Goal: Task Accomplishment & Management: Manage account settings

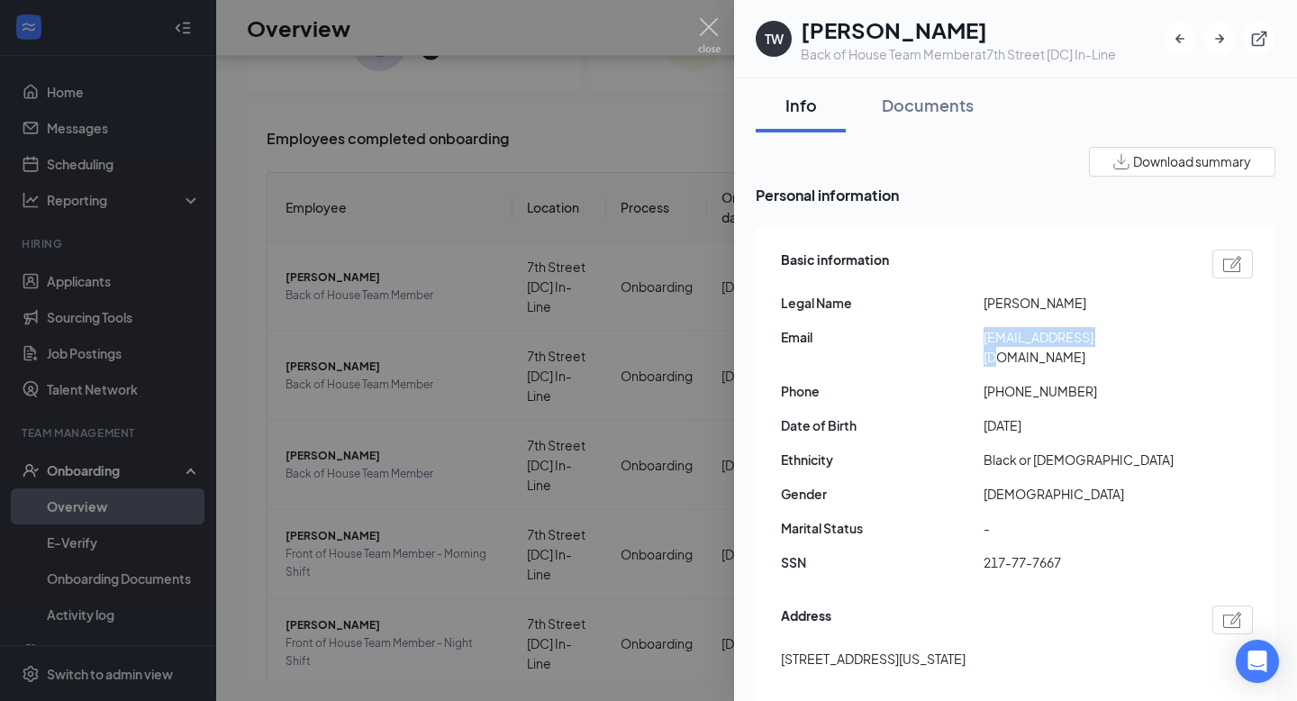
scroll to position [577, 0]
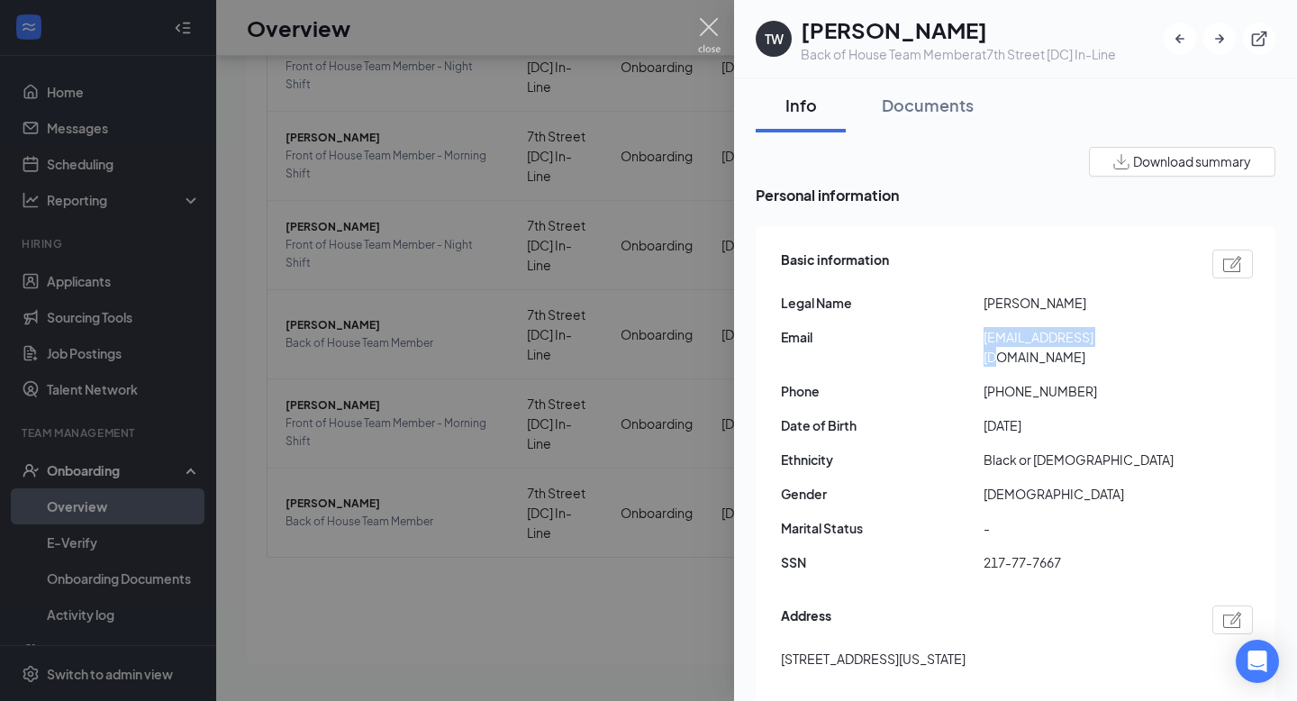
click at [712, 30] on img at bounding box center [709, 35] width 23 height 35
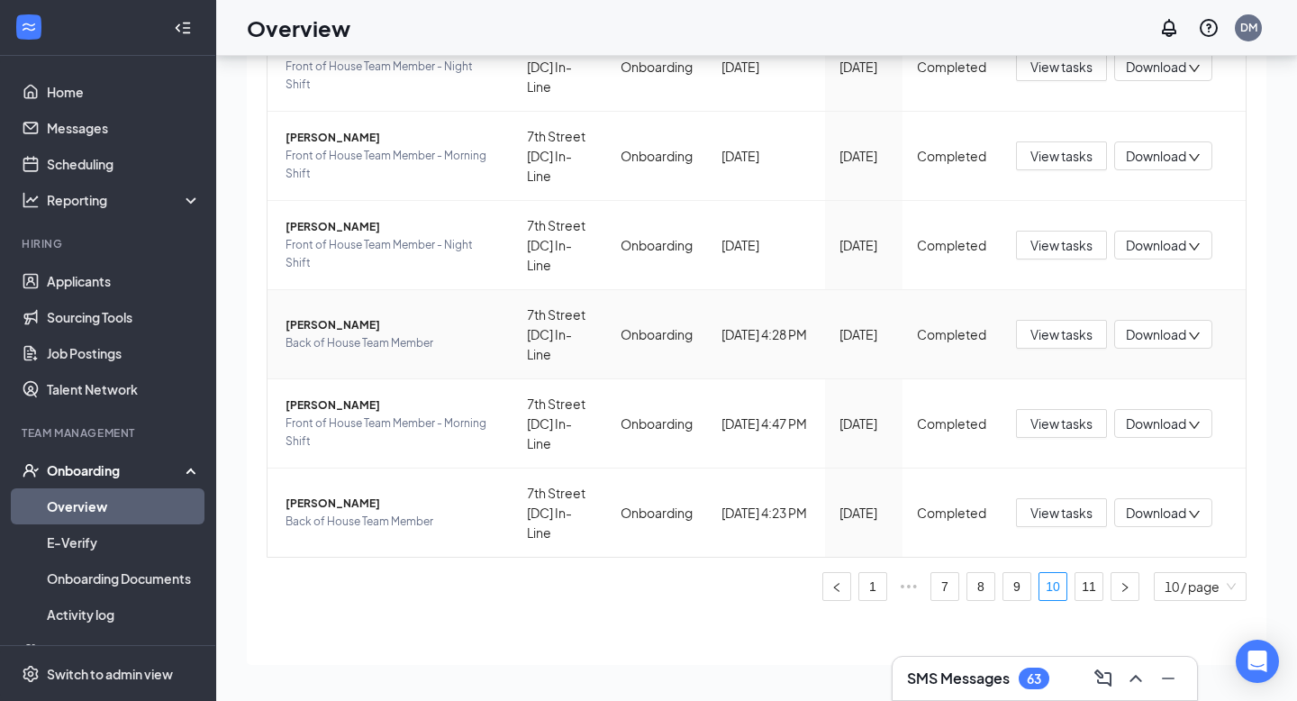
scroll to position [545, 0]
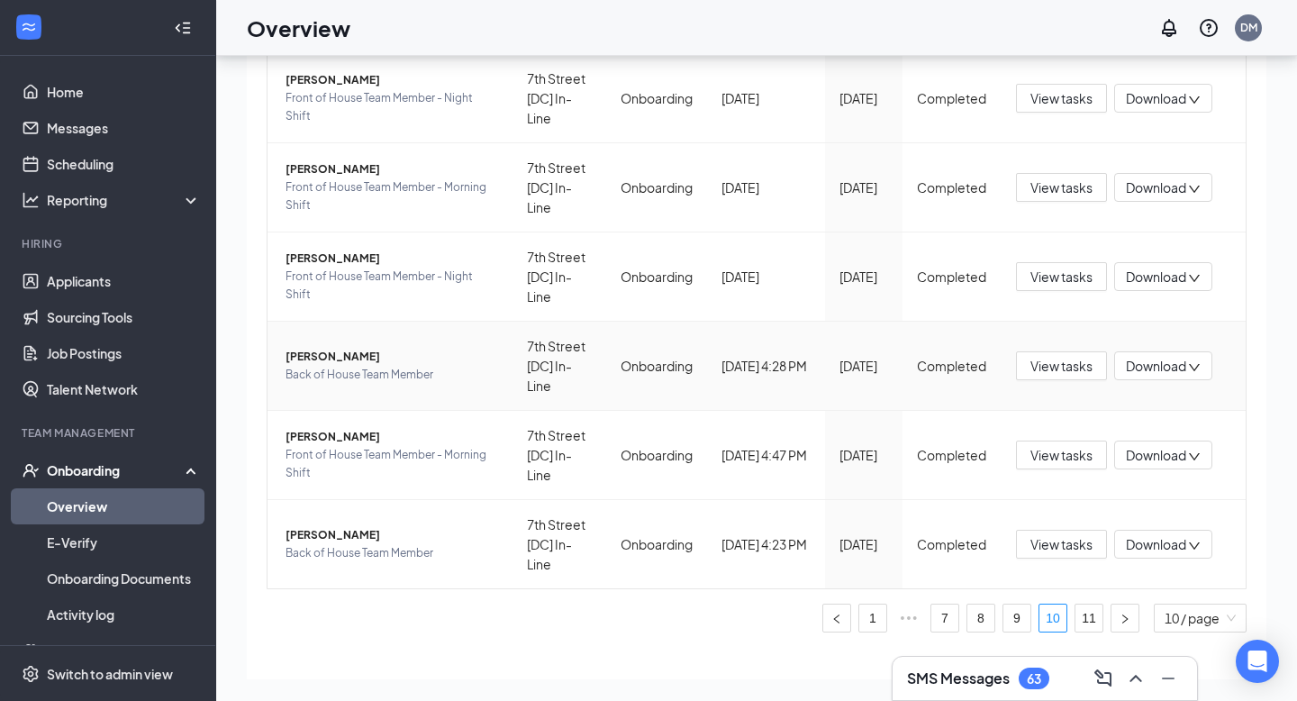
click at [455, 364] on span "[PERSON_NAME]" at bounding box center [392, 357] width 213 height 18
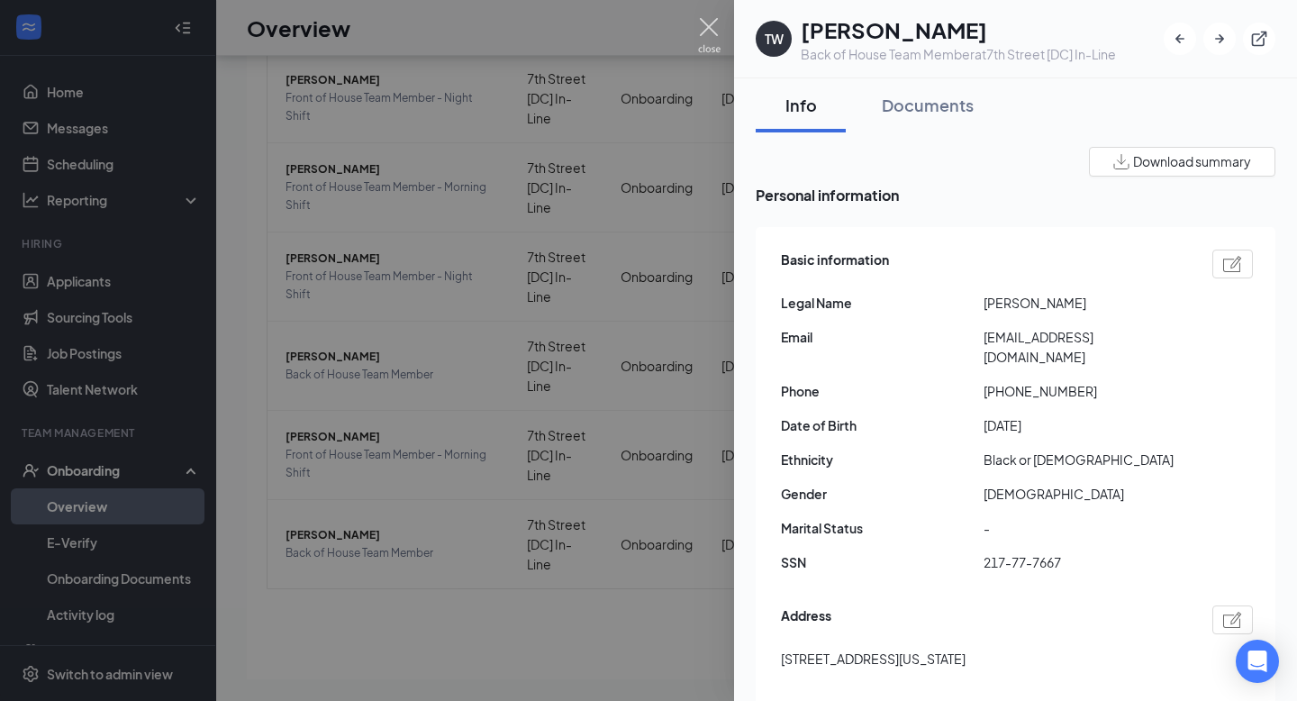
click at [713, 23] on img at bounding box center [709, 35] width 23 height 35
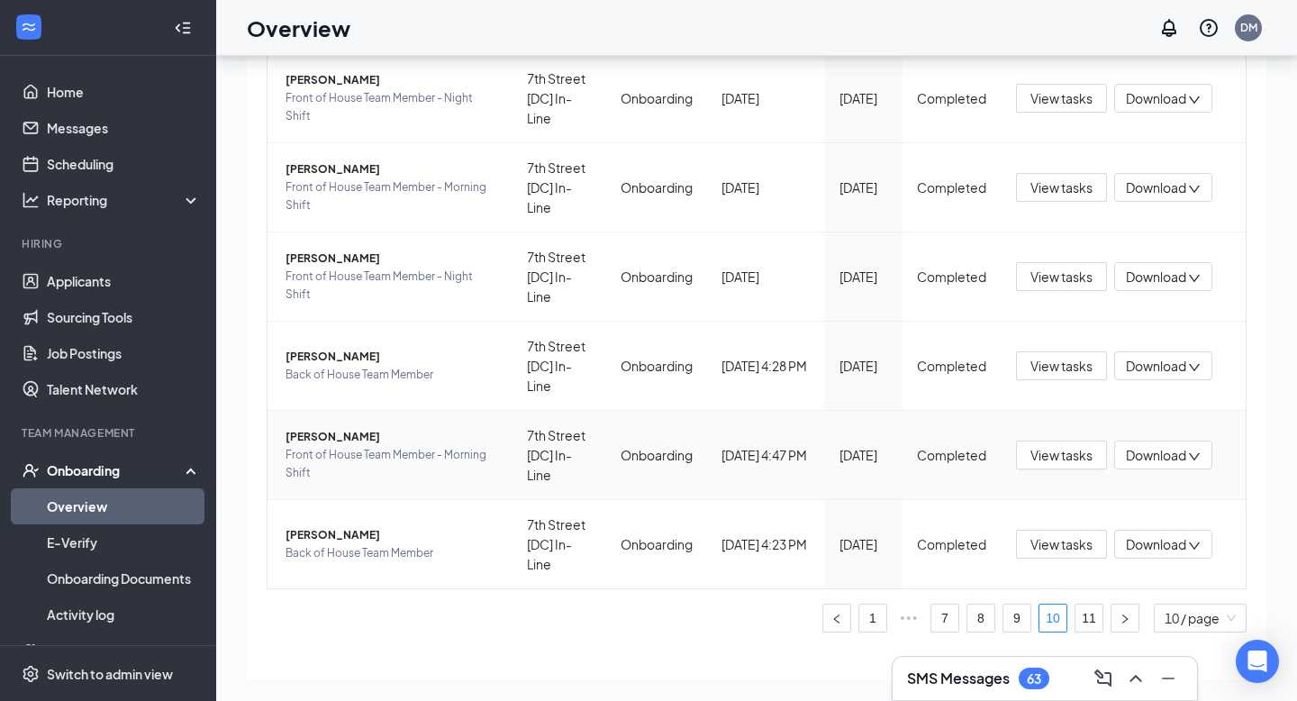
click at [331, 453] on span "Front of House Team Member - Morning Shift" at bounding box center [392, 464] width 213 height 36
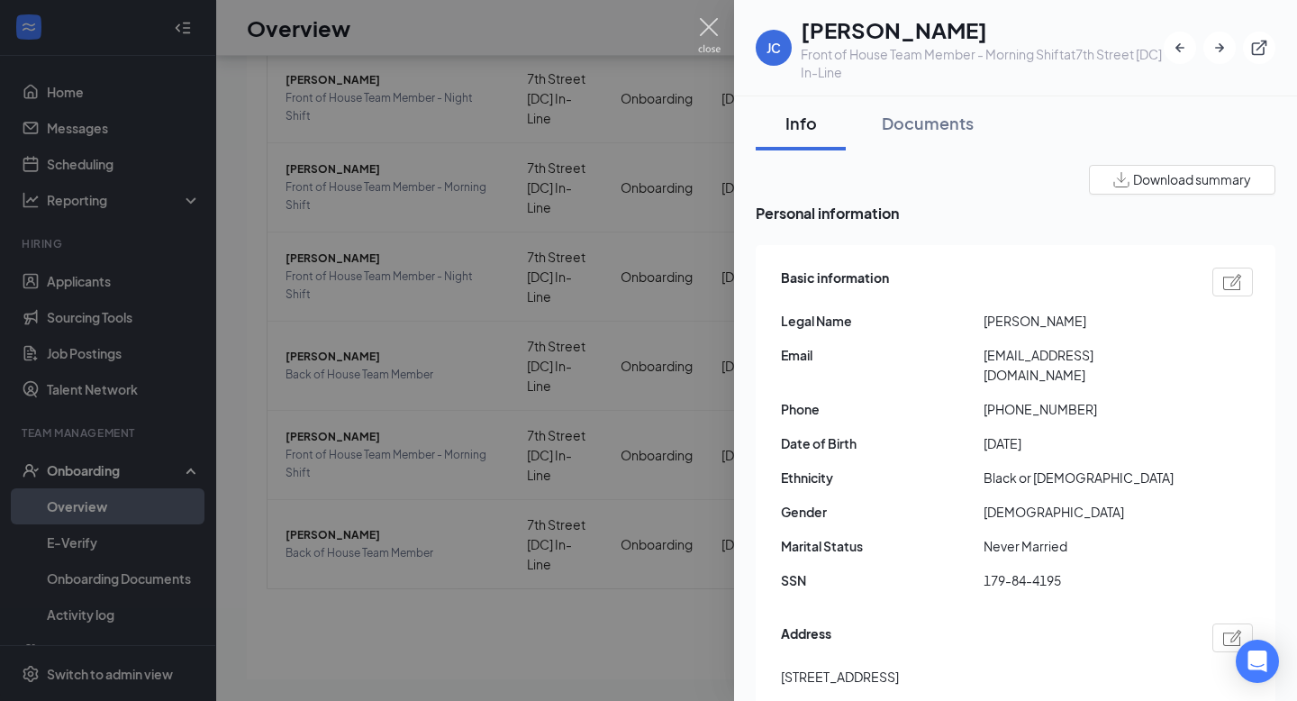
click at [706, 28] on img at bounding box center [709, 35] width 23 height 35
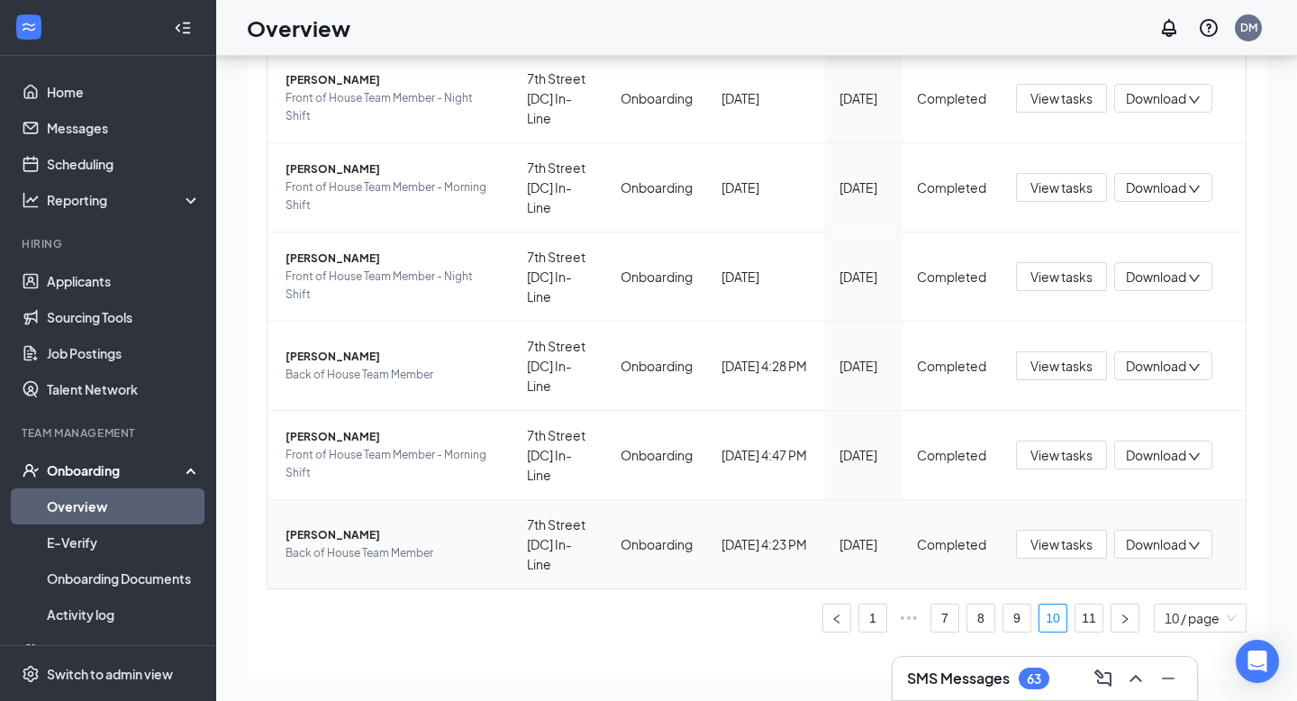
click at [374, 519] on td "[PERSON_NAME] Back of House Team Member" at bounding box center [390, 544] width 245 height 88
click at [372, 526] on span "[PERSON_NAME]" at bounding box center [392, 535] width 213 height 18
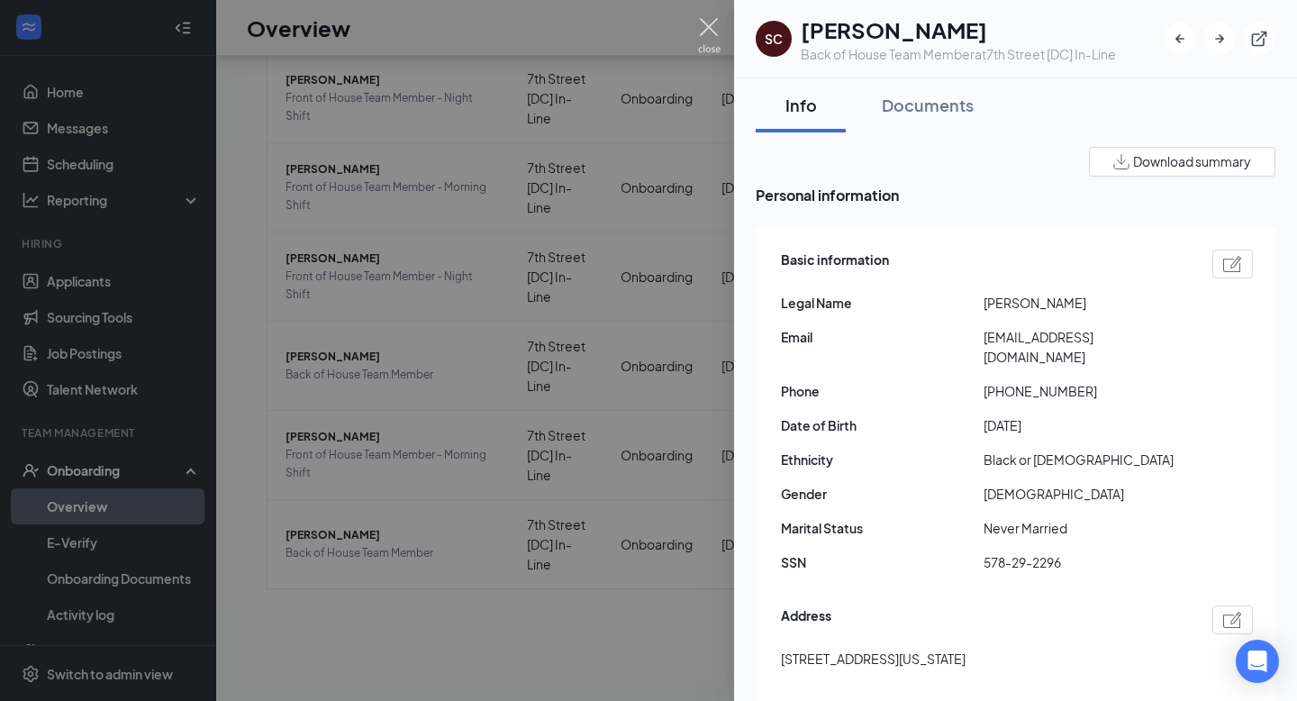
click at [712, 27] on img at bounding box center [709, 35] width 23 height 35
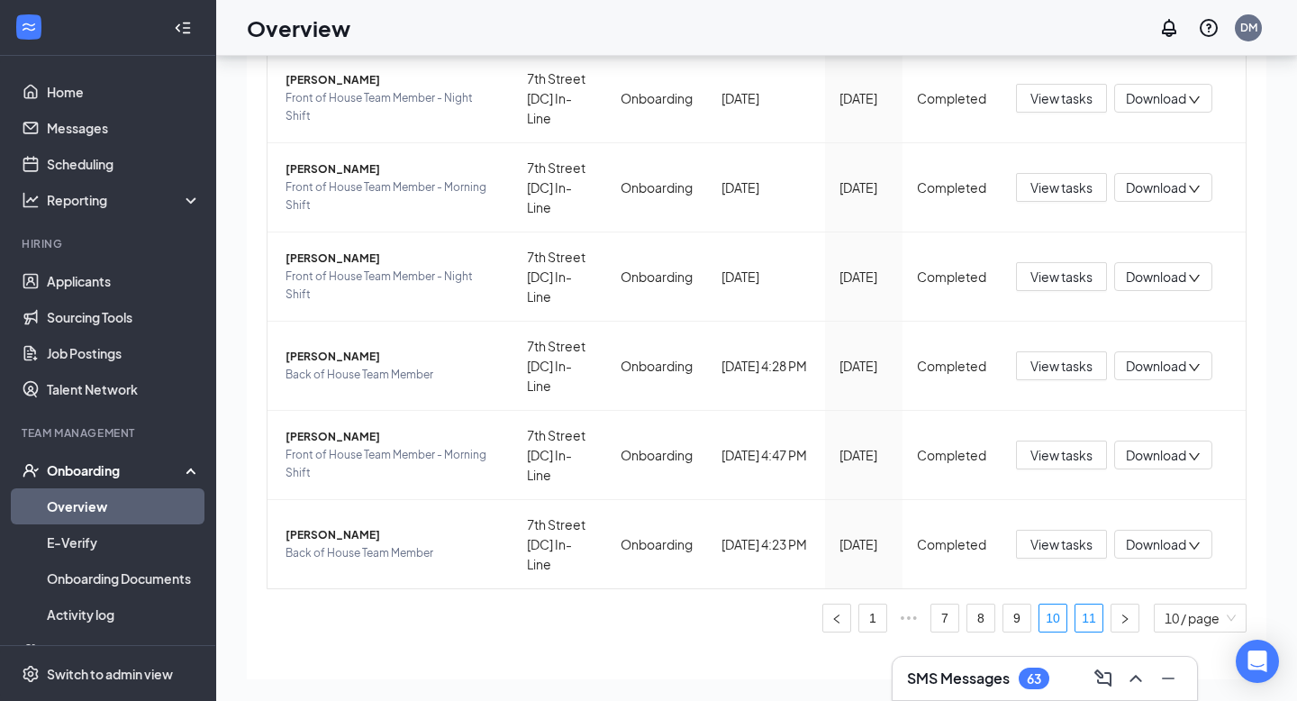
click at [1078, 611] on link "11" at bounding box center [1089, 618] width 27 height 27
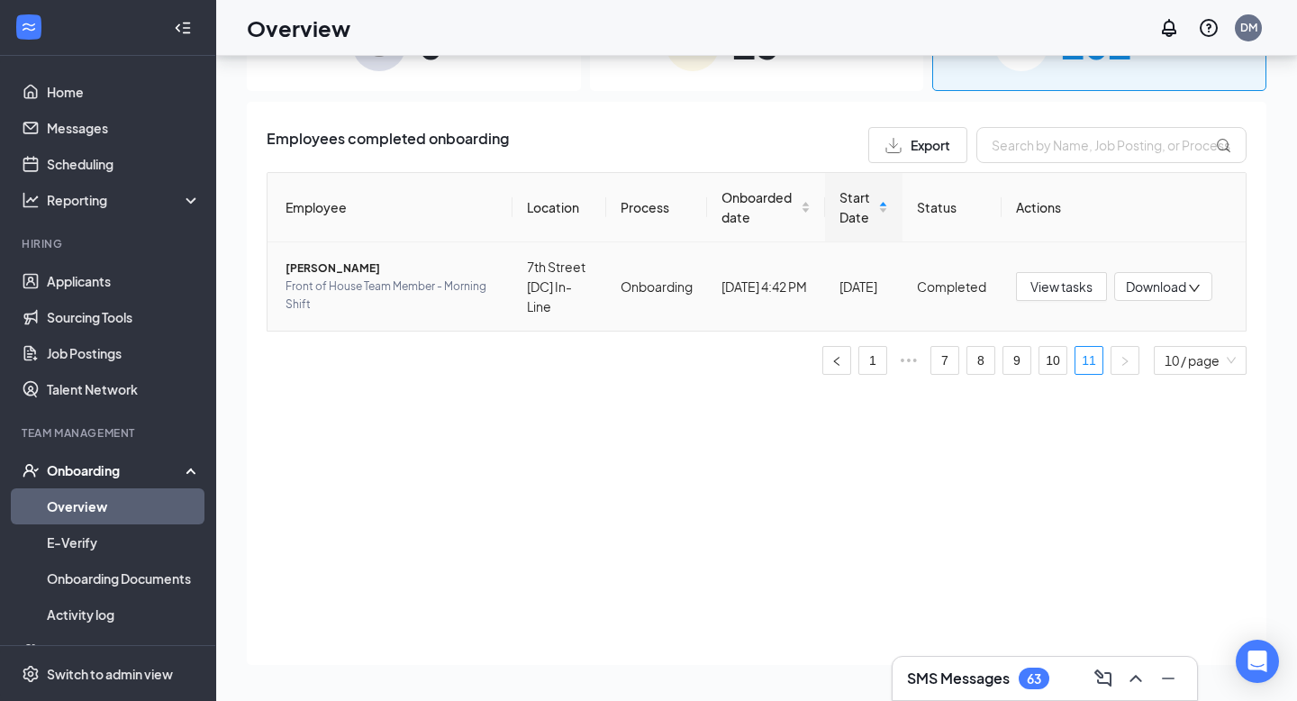
click at [372, 263] on span "[PERSON_NAME]" at bounding box center [392, 268] width 213 height 18
